Goal: Task Accomplishment & Management: Complete application form

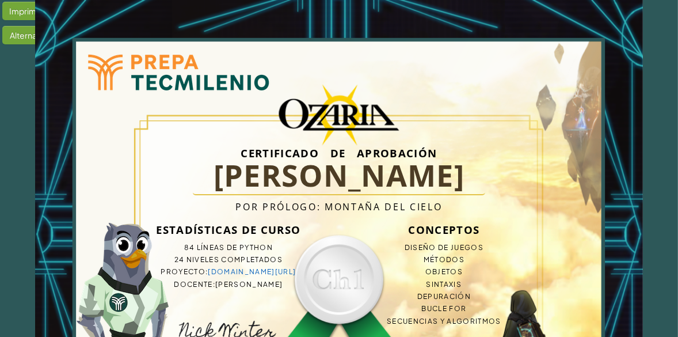
click at [20, 167] on div "Imprimir Alternar Certificado de Aprobación [PERSON_NAME] L Por Prólogo: Montañ…" at bounding box center [339, 235] width 678 height 470
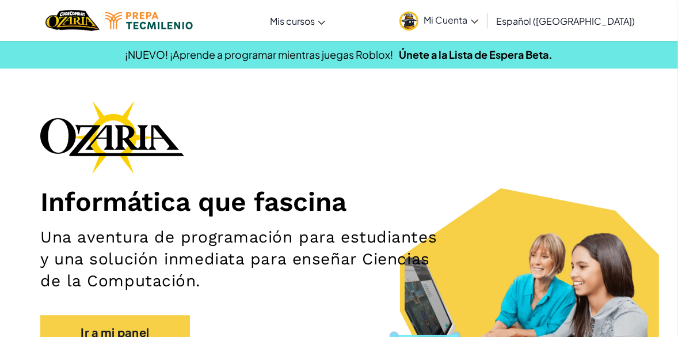
click at [459, 17] on span "Mi Cuenta" at bounding box center [451, 20] width 54 height 12
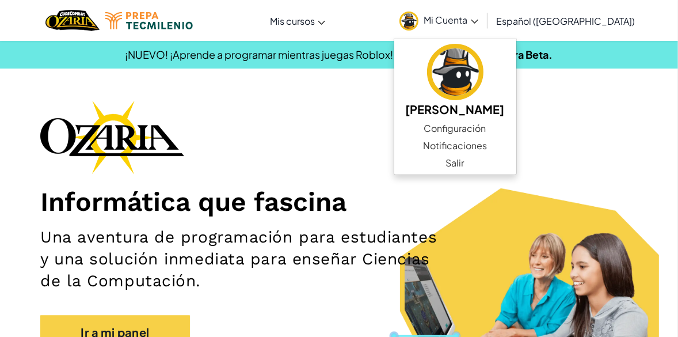
click at [459, 17] on span "Mi Cuenta" at bounding box center [451, 20] width 54 height 12
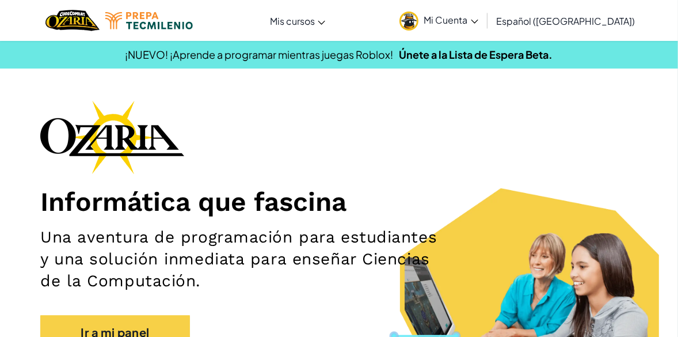
click at [459, 17] on span "Mi Cuenta" at bounding box center [451, 20] width 54 height 12
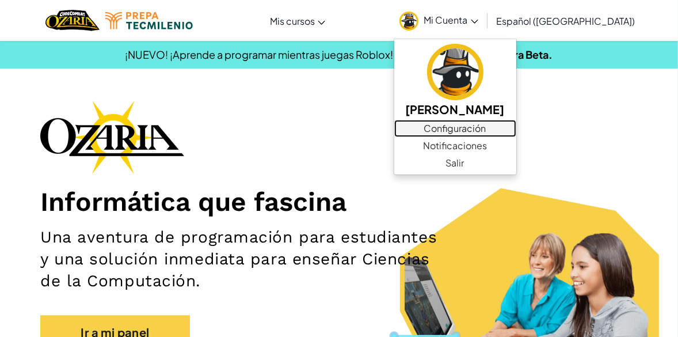
click at [476, 130] on link "Configuración" at bounding box center [455, 128] width 122 height 17
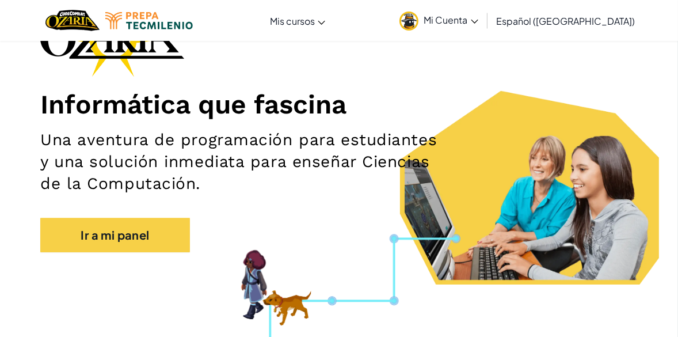
scroll to position [161, 0]
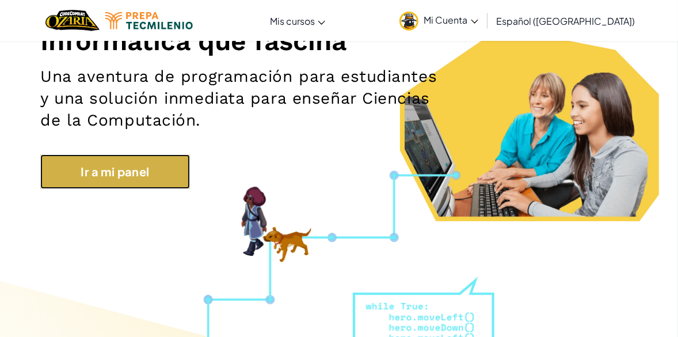
click at [173, 180] on link "Ir a mi panel" at bounding box center [115, 171] width 150 height 35
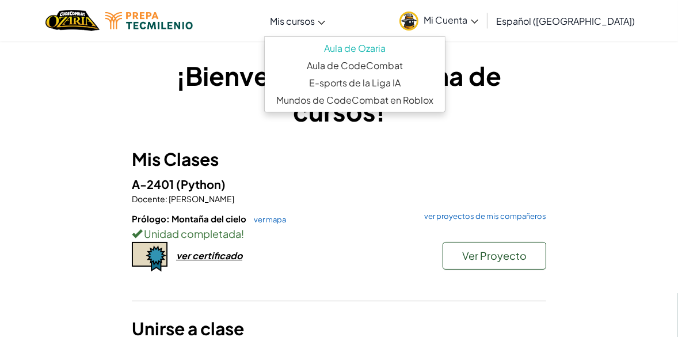
click at [315, 20] on span "Mis cursos" at bounding box center [292, 21] width 45 height 12
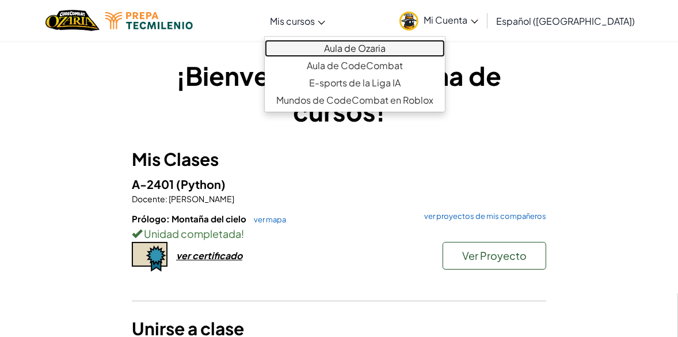
click at [368, 48] on link "Aula de Ozaria" at bounding box center [355, 48] width 180 height 17
click at [368, 46] on link "Aula de Ozaria" at bounding box center [355, 48] width 180 height 17
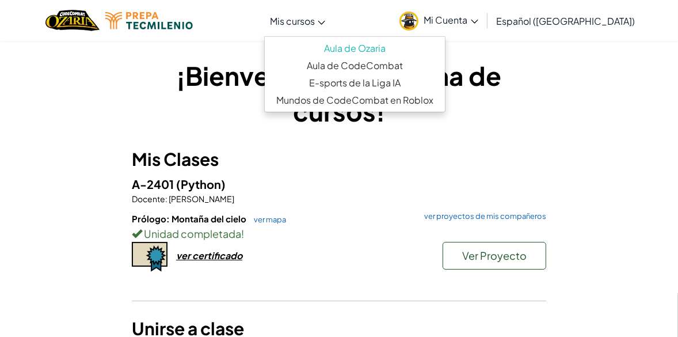
click at [502, 57] on div "¡Bienvenido a tu página de cursos! Mis Clases A-2401 (Python) Docente : Carlos …" at bounding box center [339, 212] width 558 height 344
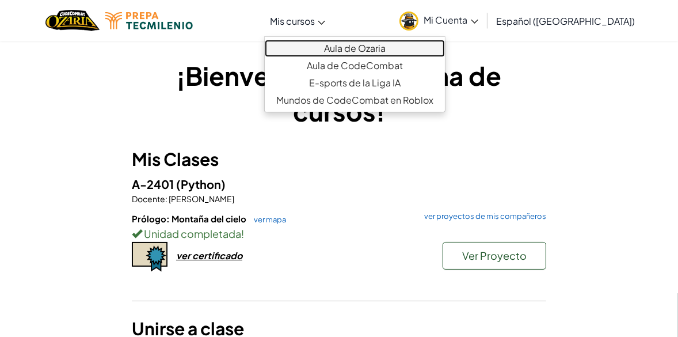
click at [360, 44] on link "Aula de Ozaria" at bounding box center [355, 48] width 180 height 17
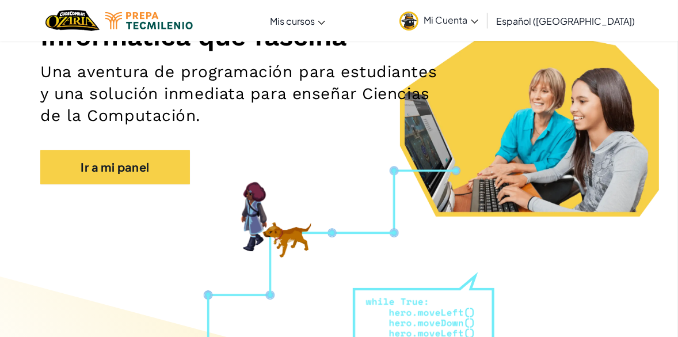
scroll to position [174, 0]
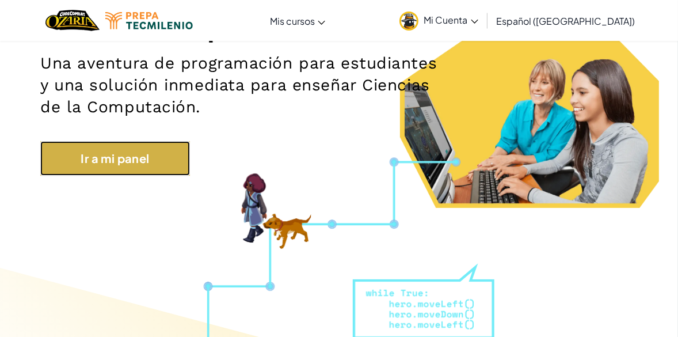
click at [131, 150] on link "Ir a mi panel" at bounding box center [115, 158] width 150 height 35
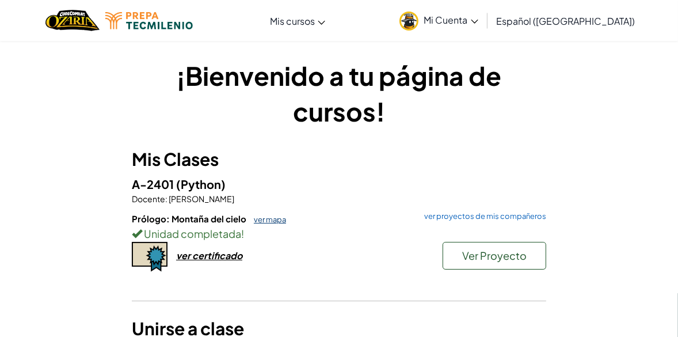
click at [269, 219] on link "ver mapa" at bounding box center [267, 219] width 38 height 9
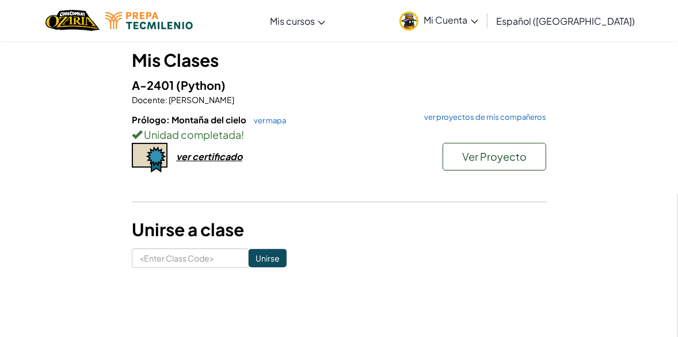
scroll to position [132, 0]
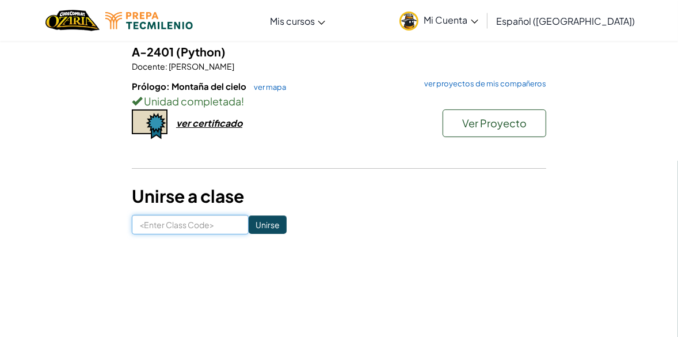
click at [207, 224] on input at bounding box center [190, 225] width 117 height 20
type input "CookSkyHouse"
click at [249, 225] on input "Unirse" at bounding box center [268, 224] width 38 height 18
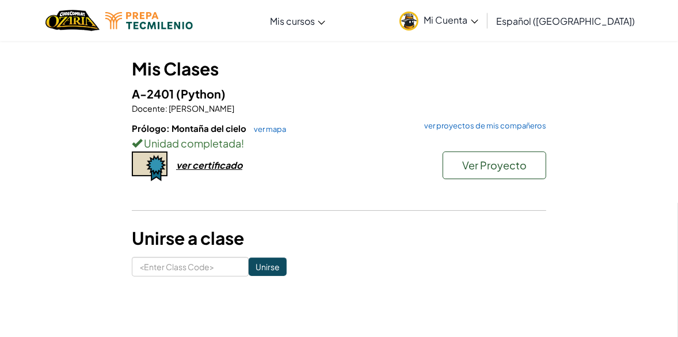
scroll to position [97, 0]
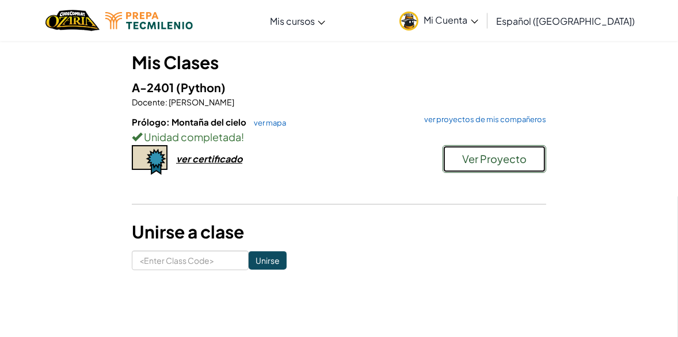
click at [463, 154] on span "Ver Proyecto" at bounding box center [494, 158] width 64 height 13
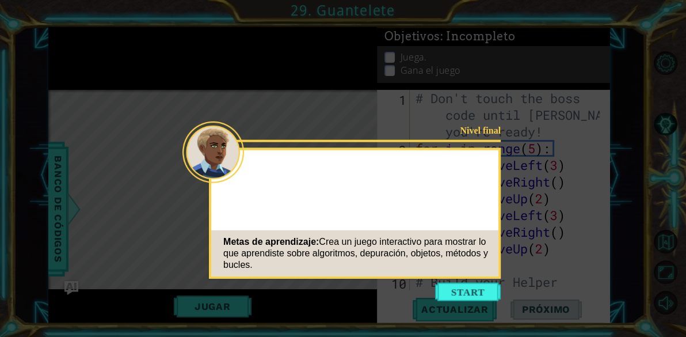
click at [656, 185] on icon at bounding box center [343, 168] width 686 height 337
drag, startPoint x: 656, startPoint y: 185, endPoint x: 478, endPoint y: 284, distance: 204.1
click at [389, 311] on icon at bounding box center [343, 168] width 686 height 337
click at [478, 284] on button "Start" at bounding box center [468, 292] width 66 height 18
click at [478, 284] on icon at bounding box center [343, 168] width 686 height 337
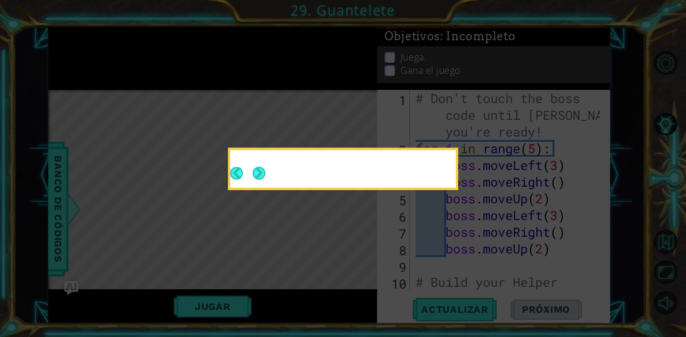
click at [478, 284] on icon at bounding box center [343, 168] width 686 height 337
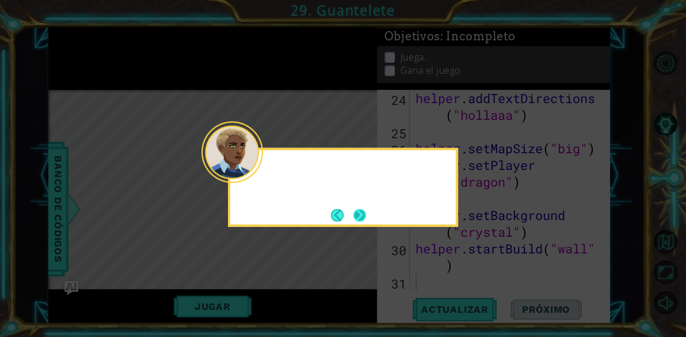
scroll to position [534, 0]
click at [365, 218] on button "Next" at bounding box center [360, 214] width 13 height 13
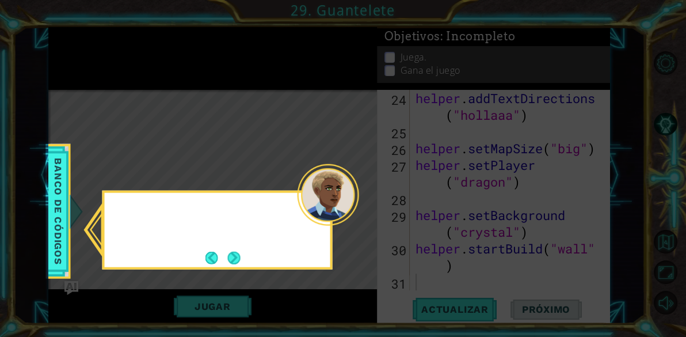
click at [365, 218] on icon at bounding box center [343, 168] width 686 height 337
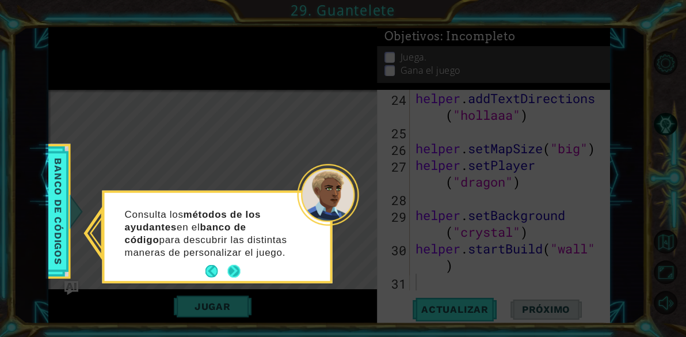
click at [235, 265] on button "Next" at bounding box center [233, 271] width 13 height 13
click at [235, 264] on div "Level Map" at bounding box center [314, 259] width 532 height 339
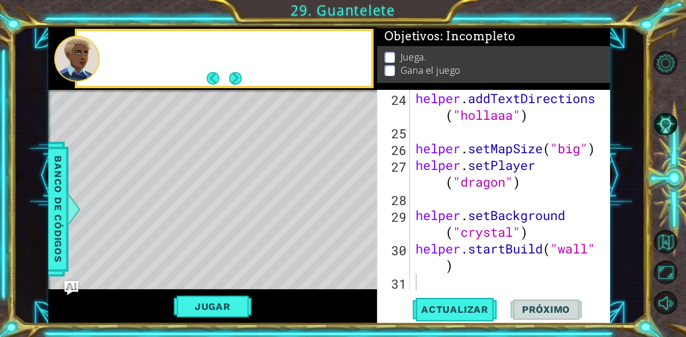
click at [235, 264] on div "Level Map" at bounding box center [314, 259] width 532 height 339
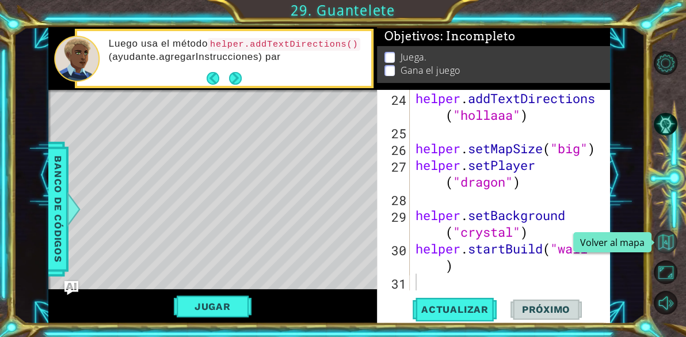
click at [670, 243] on button "Volver al mapa" at bounding box center [666, 242] width 24 height 24
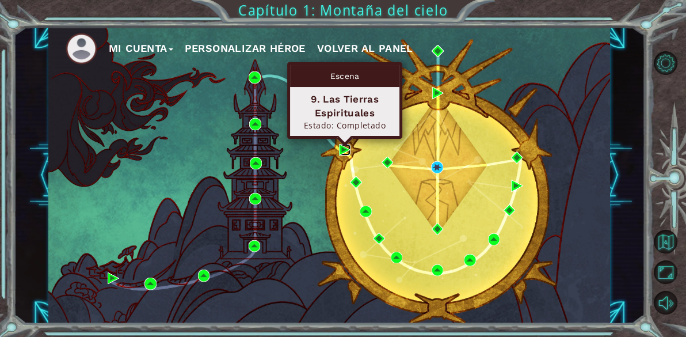
click at [341, 144] on img at bounding box center [345, 150] width 12 height 12
